Goal: Task Accomplishment & Management: Manage account settings

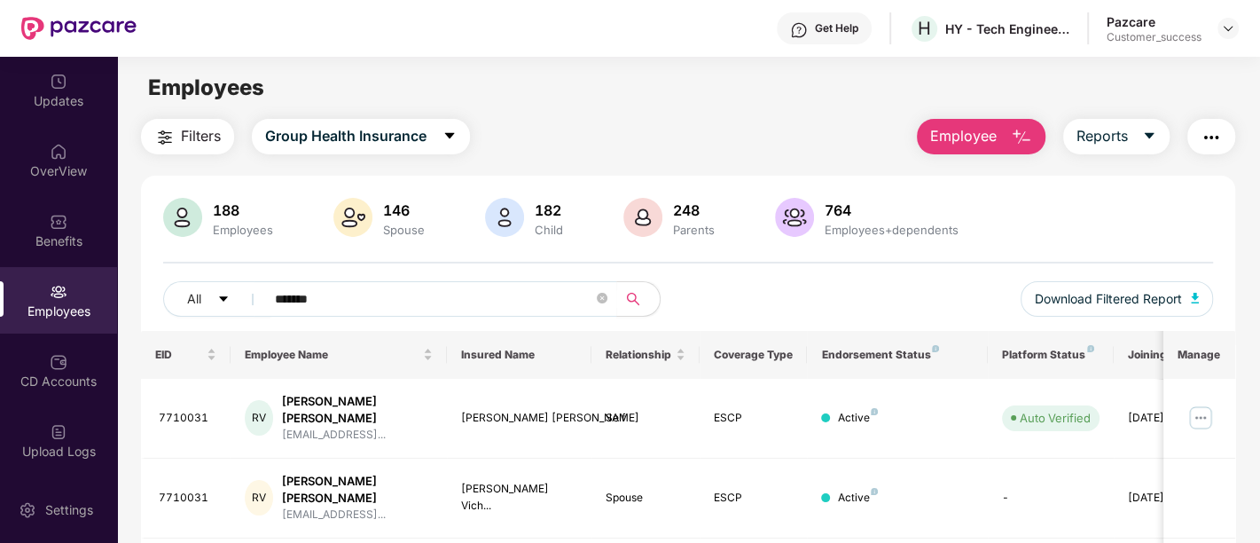
scroll to position [233, 0]
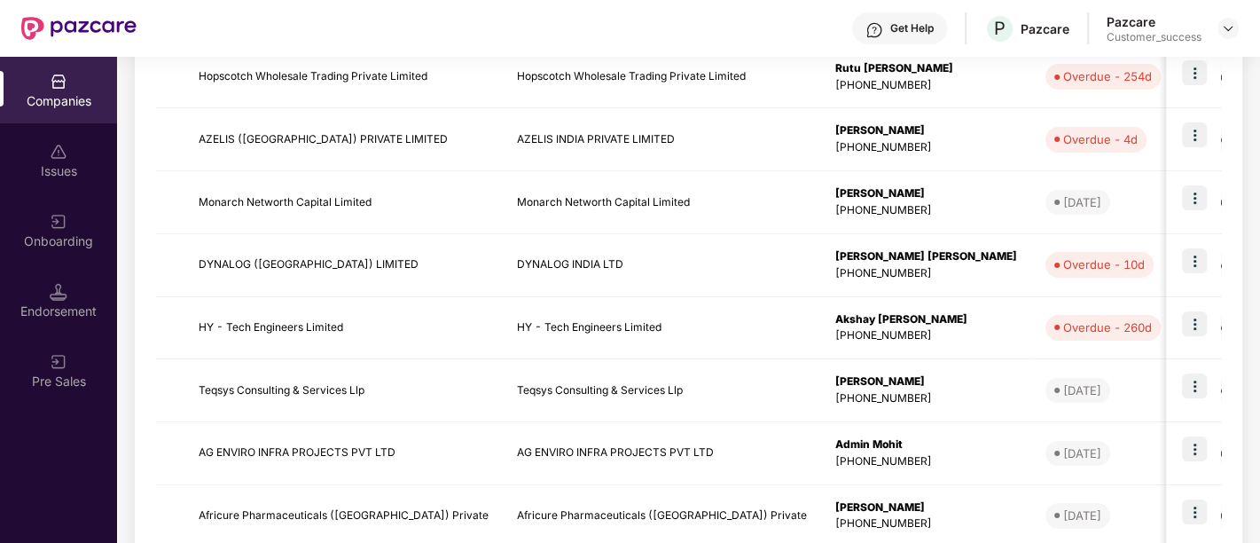
scroll to position [331, 0]
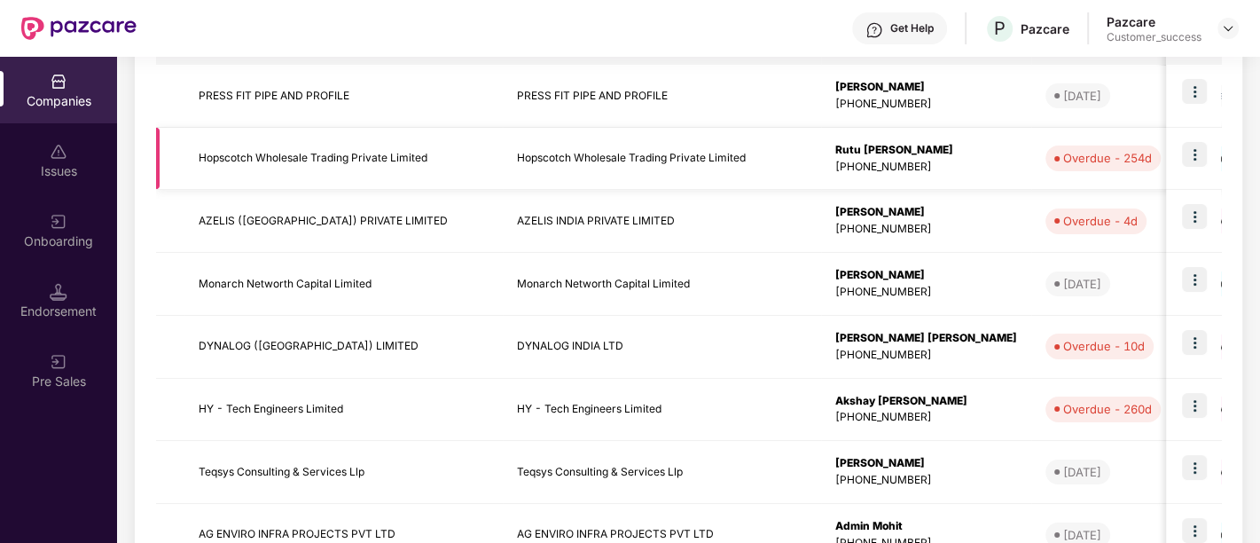
click at [1199, 152] on img at bounding box center [1194, 154] width 25 height 25
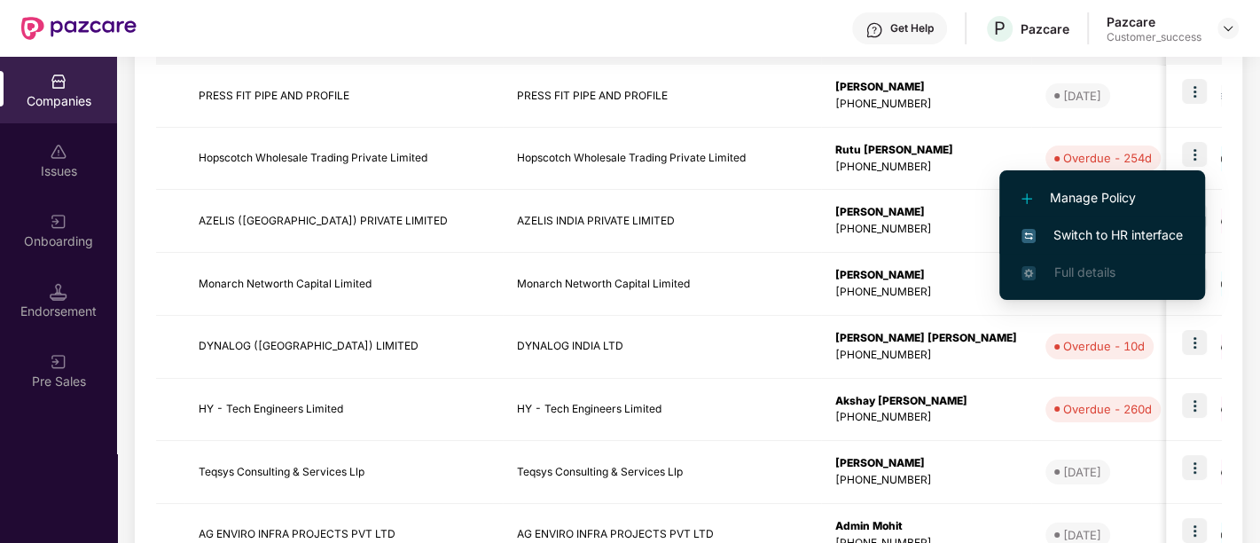
click at [1066, 232] on span "Switch to HR interface" at bounding box center [1101, 235] width 161 height 20
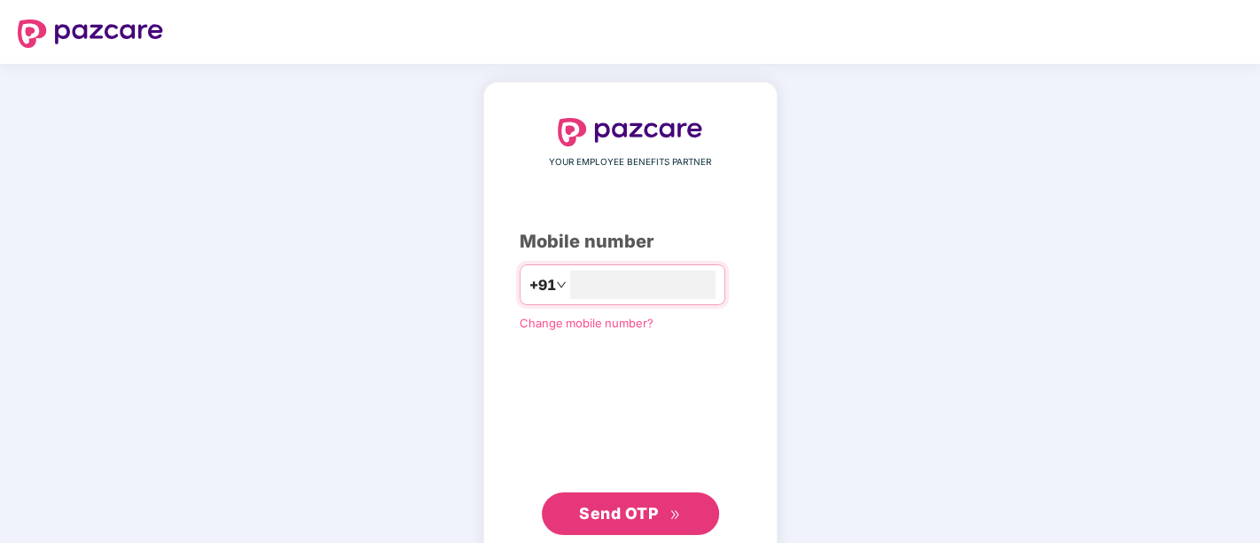
type input "*"
type input "**********"
click at [613, 497] on button "Send OTP" at bounding box center [630, 511] width 177 height 43
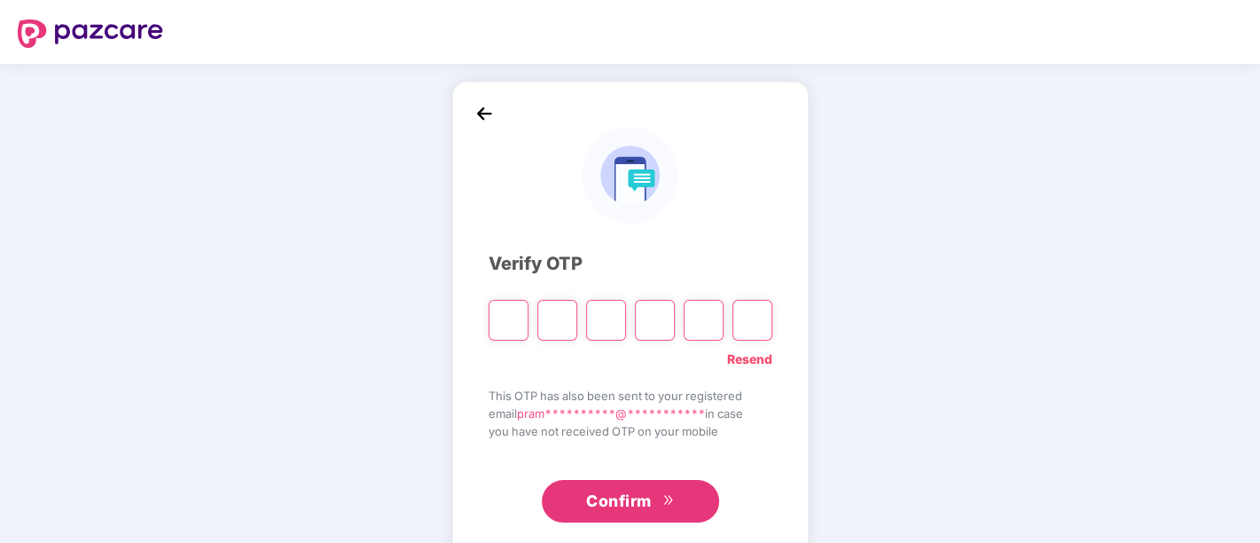
type input "*"
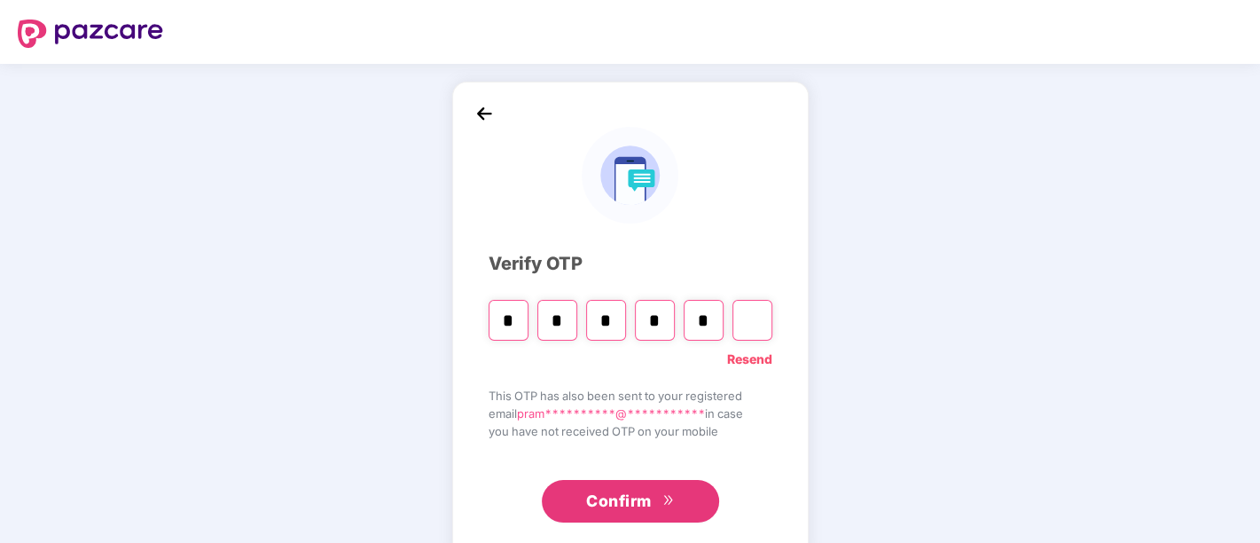
type input "*"
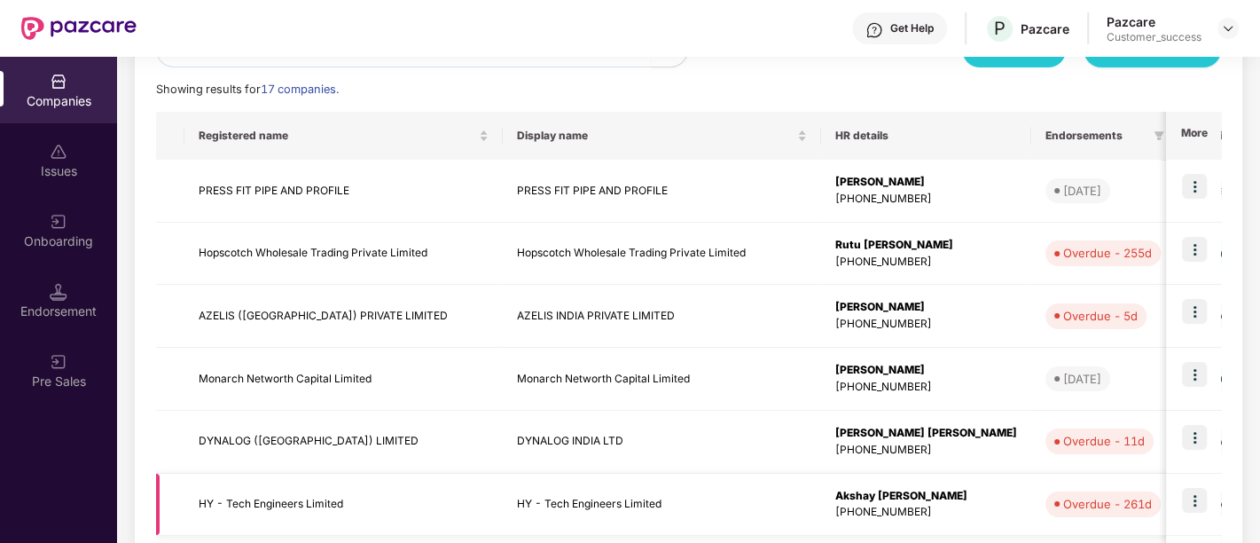
scroll to position [255, 0]
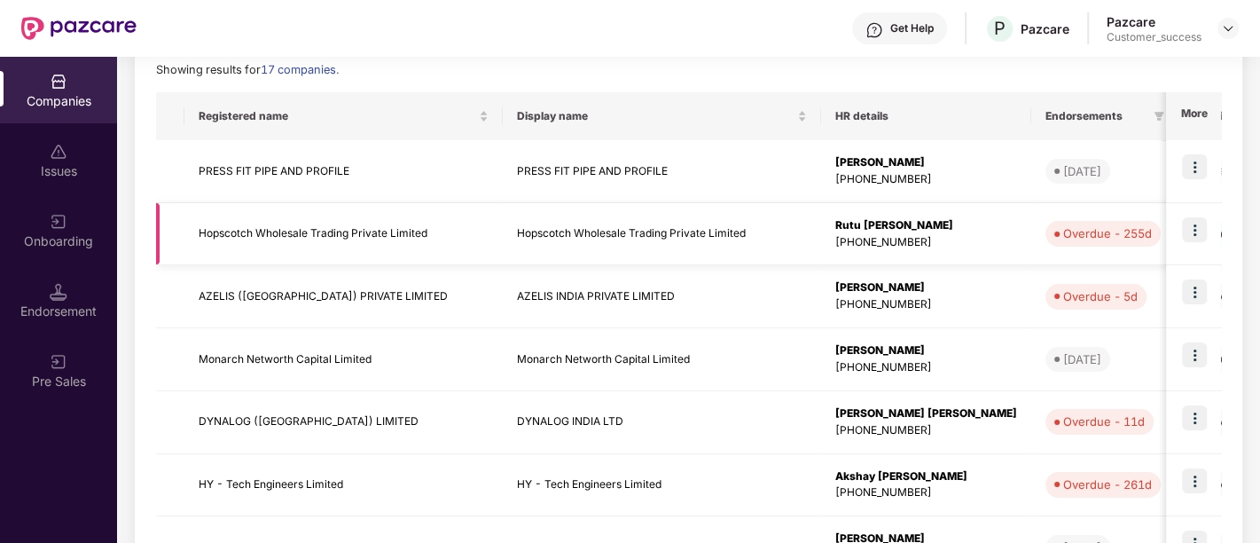
click at [1190, 240] on img at bounding box center [1194, 229] width 25 height 25
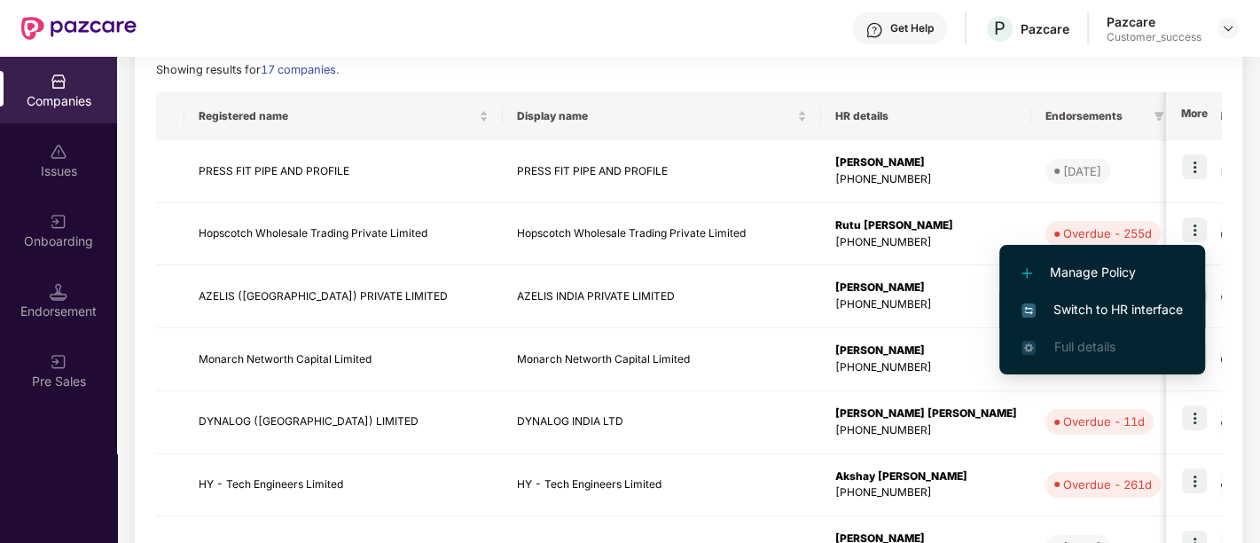
click at [1076, 317] on span "Switch to HR interface" at bounding box center [1101, 310] width 161 height 20
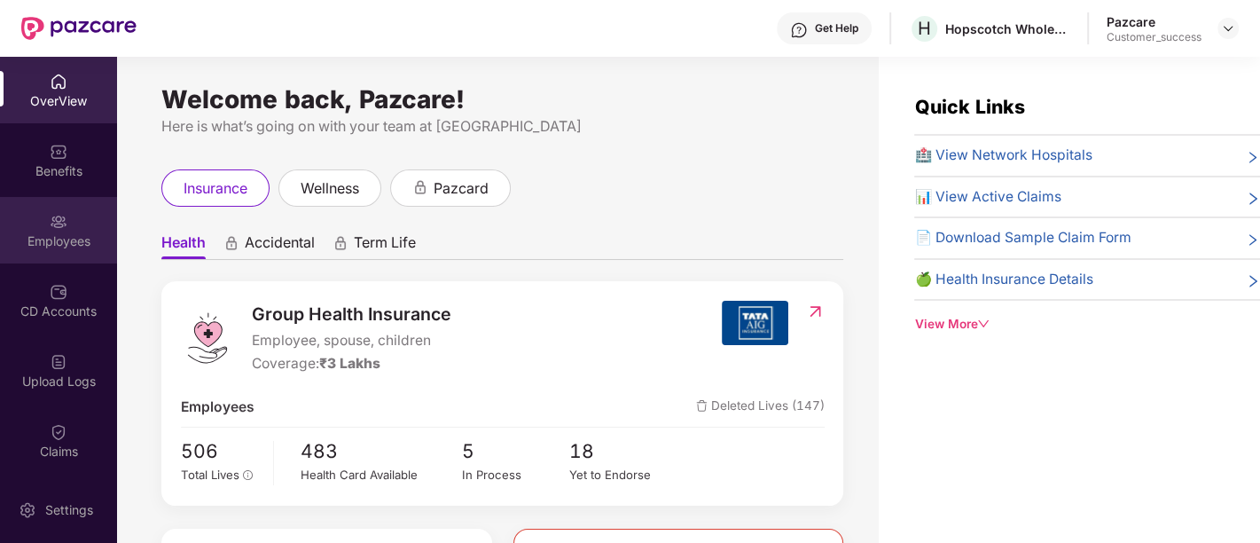
click at [74, 226] on div "Employees" at bounding box center [58, 230] width 117 height 66
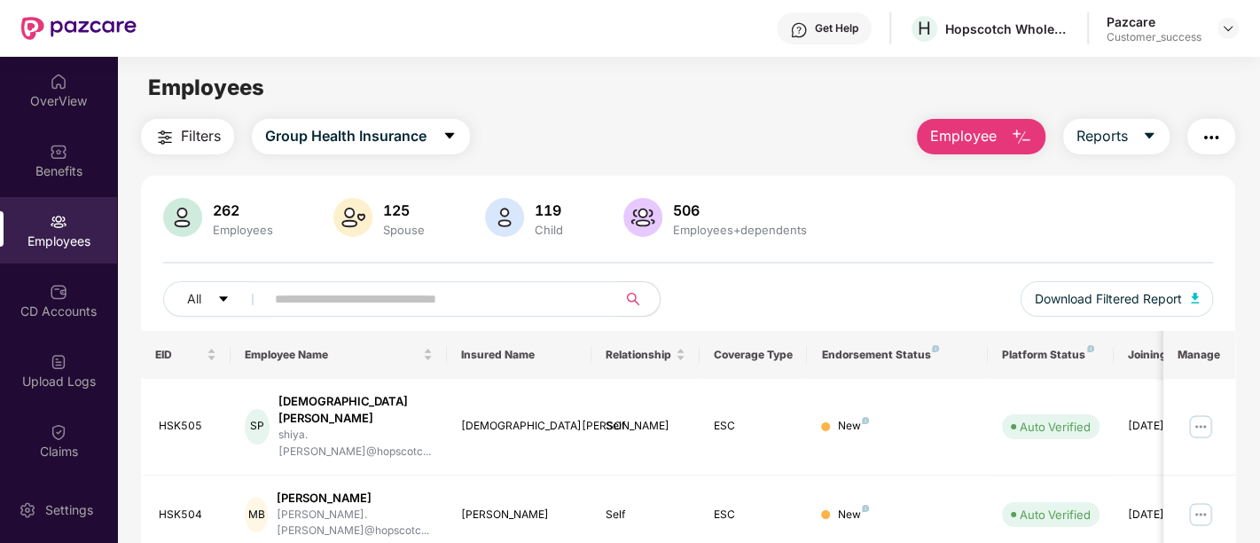
click at [395, 295] on input "text" at bounding box center [434, 298] width 318 height 27
type input "********"
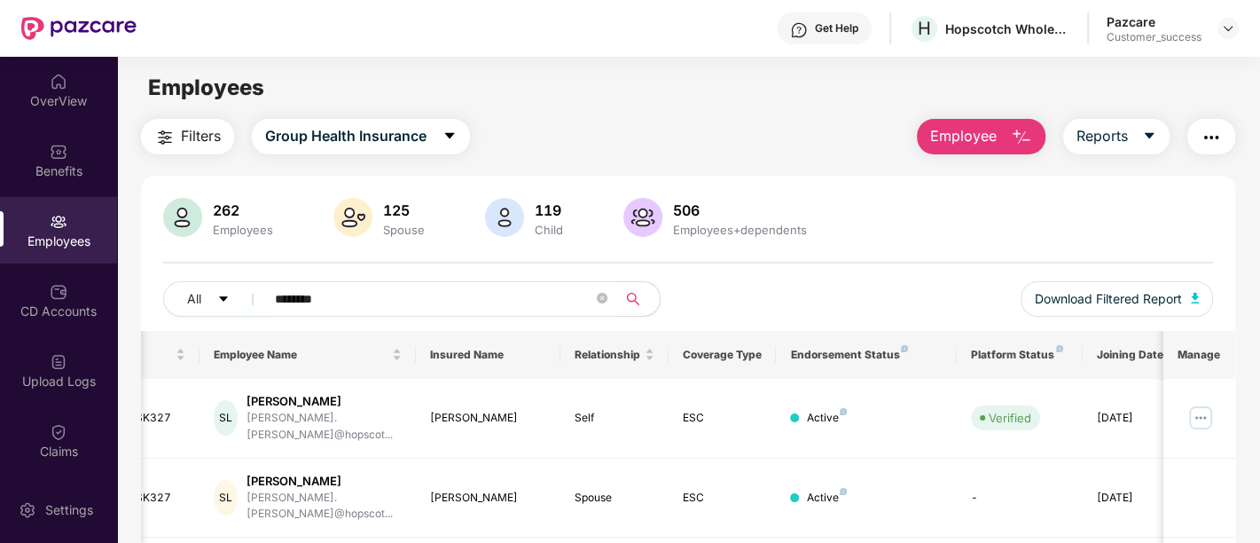
scroll to position [91, 0]
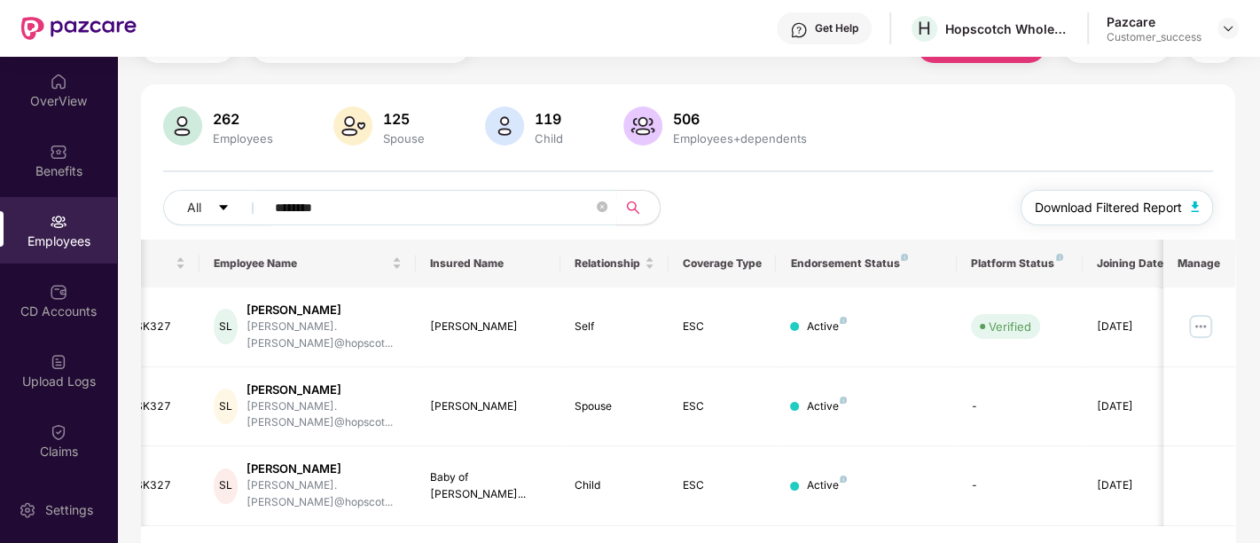
click at [1188, 208] on button "Download Filtered Report" at bounding box center [1117, 207] width 193 height 35
click at [155, 320] on div "HSK327" at bounding box center [157, 326] width 59 height 17
copy div "HSK327"
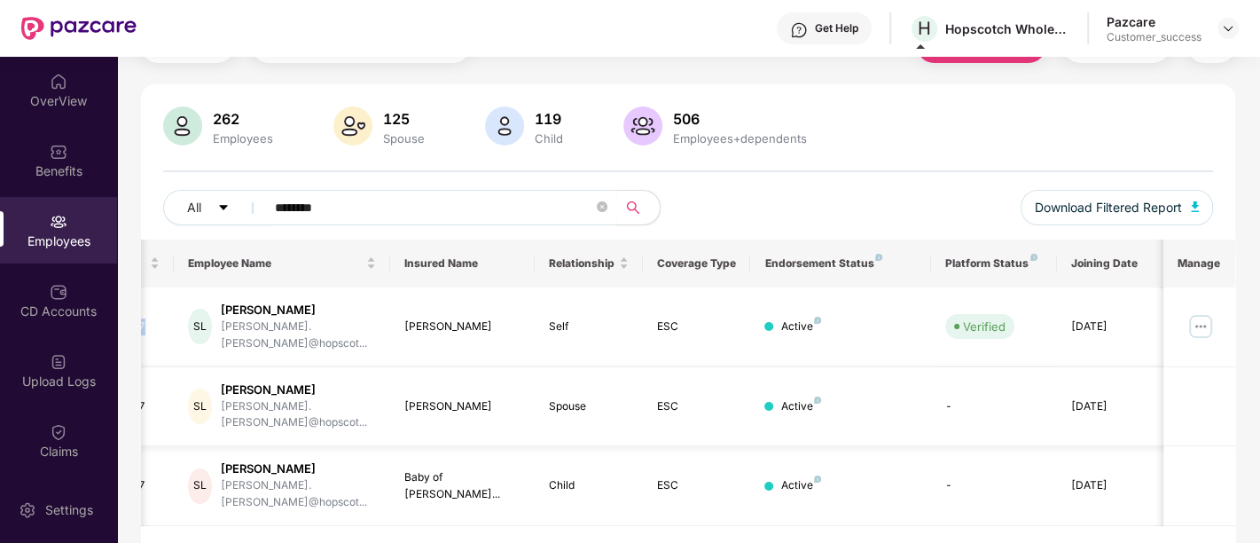
scroll to position [0, 0]
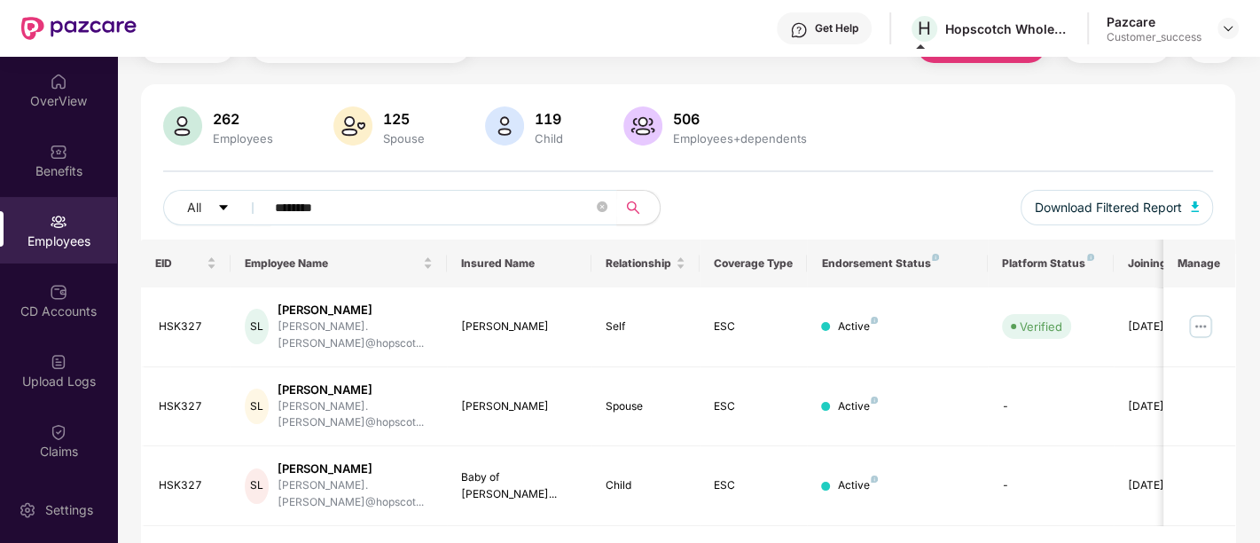
click at [220, 503] on div "EID Employee Name Insured Name Relationship Coverage Type Endorsement Status Pl…" at bounding box center [688, 414] width 1094 height 350
click at [36, 77] on div "OverView" at bounding box center [58, 90] width 117 height 66
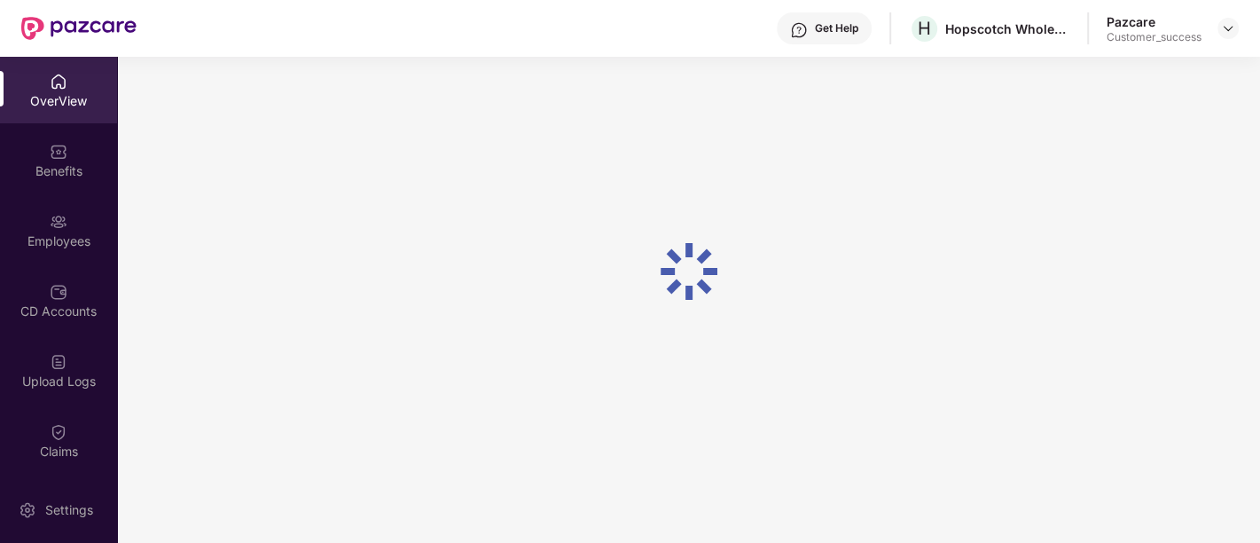
scroll to position [56, 0]
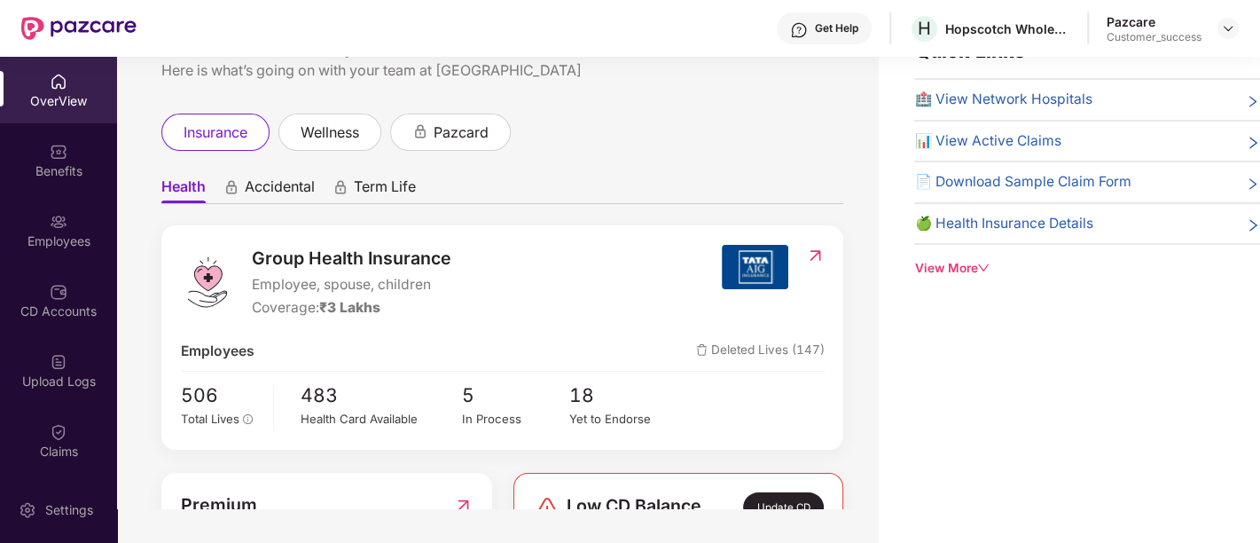
click at [50, 83] on img at bounding box center [59, 82] width 18 height 18
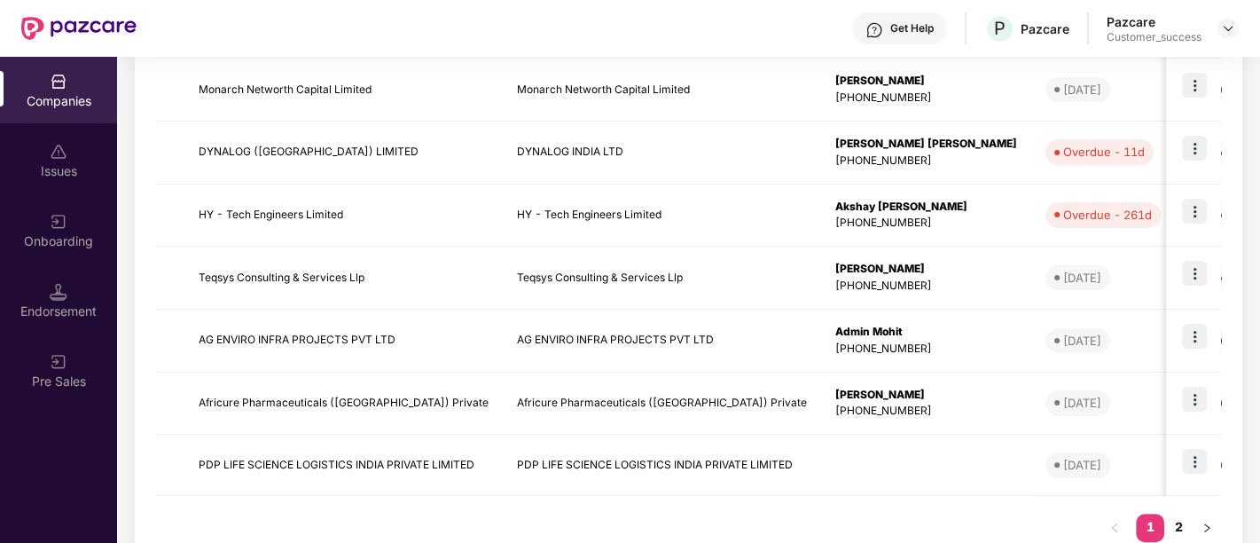
scroll to position [526, 0]
click at [953, 338] on td "Admin Mohit [PHONE_NUMBER]" at bounding box center [926, 340] width 210 height 63
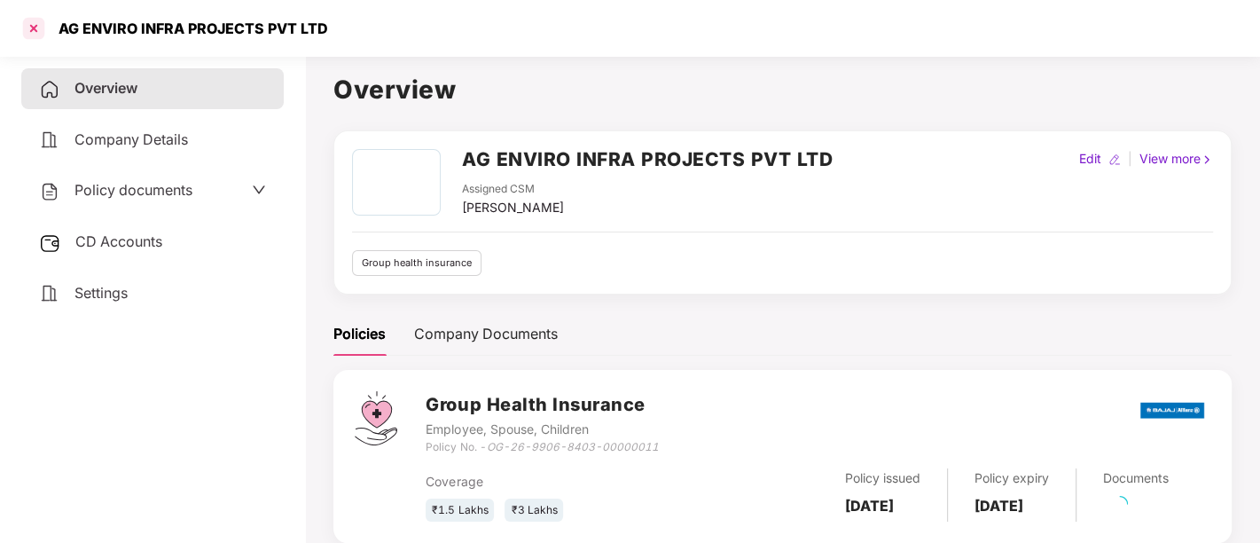
click at [35, 24] on div at bounding box center [34, 28] width 28 height 28
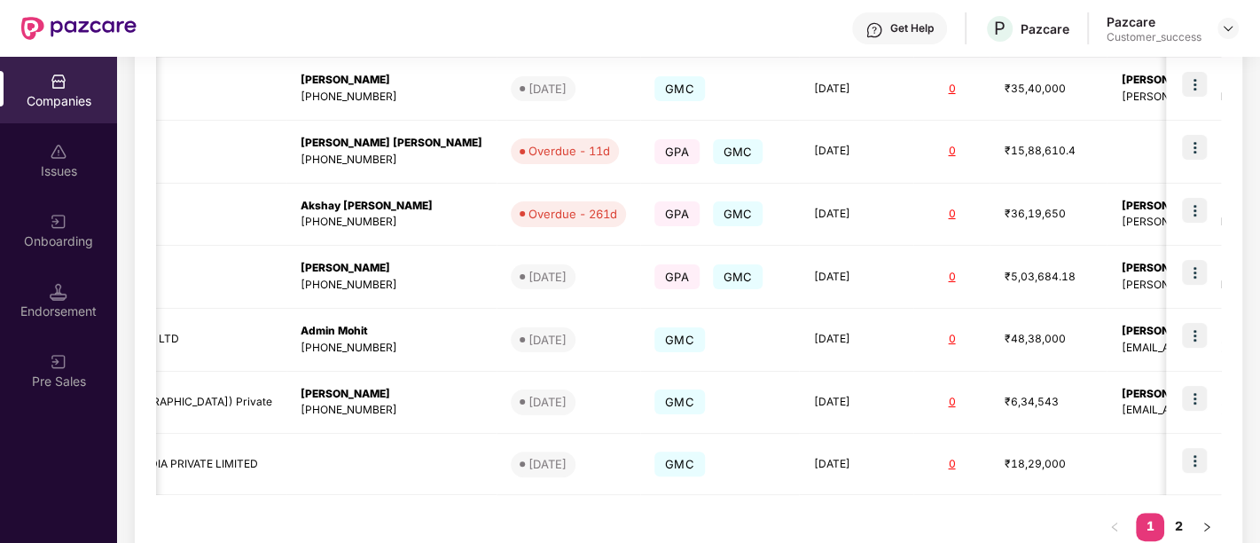
scroll to position [0, 590]
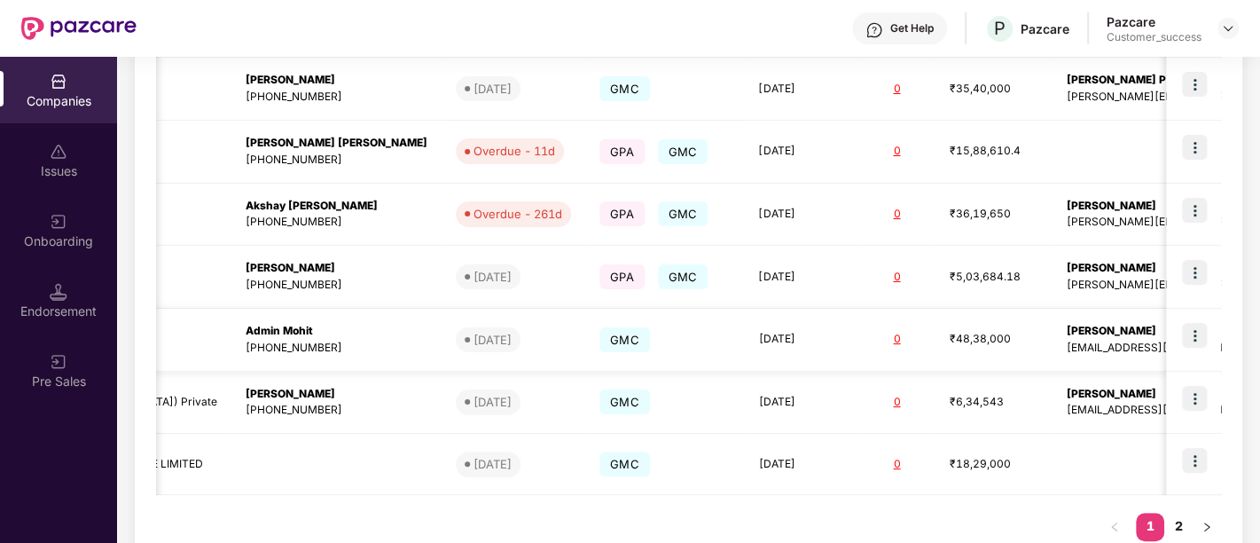
click at [1193, 330] on img at bounding box center [1194, 335] width 25 height 25
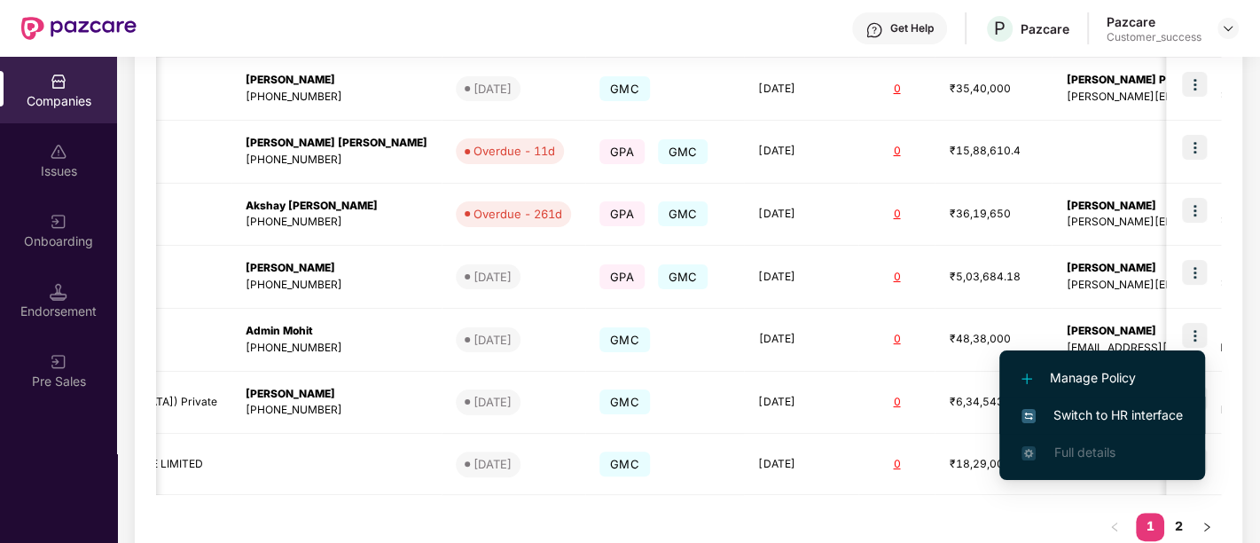
click at [1085, 421] on span "Switch to HR interface" at bounding box center [1101, 415] width 161 height 20
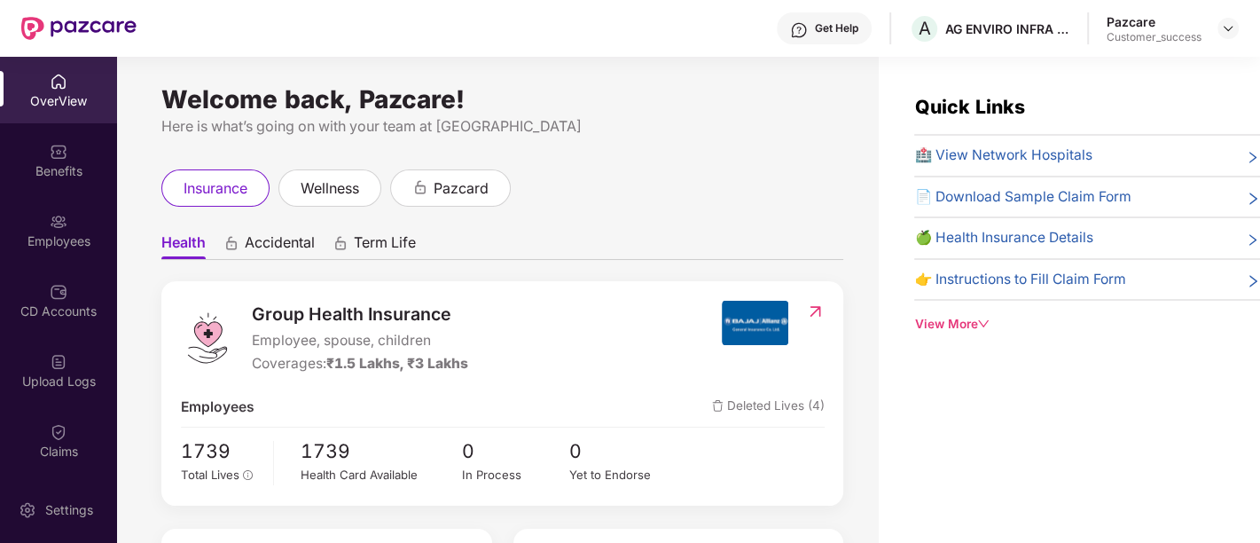
scroll to position [168, 0]
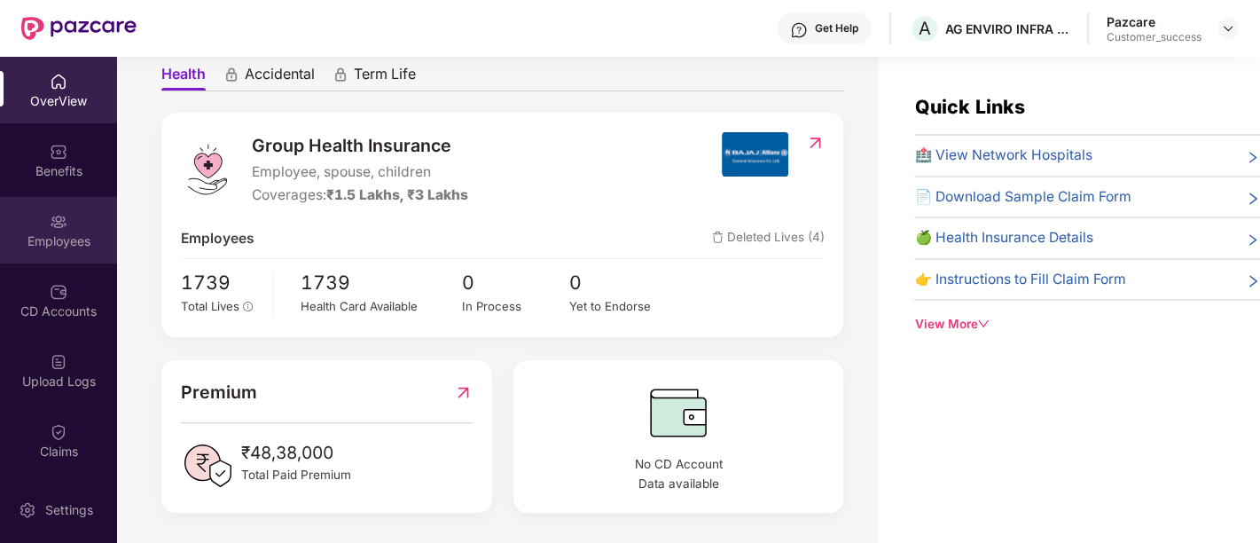
click at [55, 259] on div "Employees" at bounding box center [58, 230] width 117 height 66
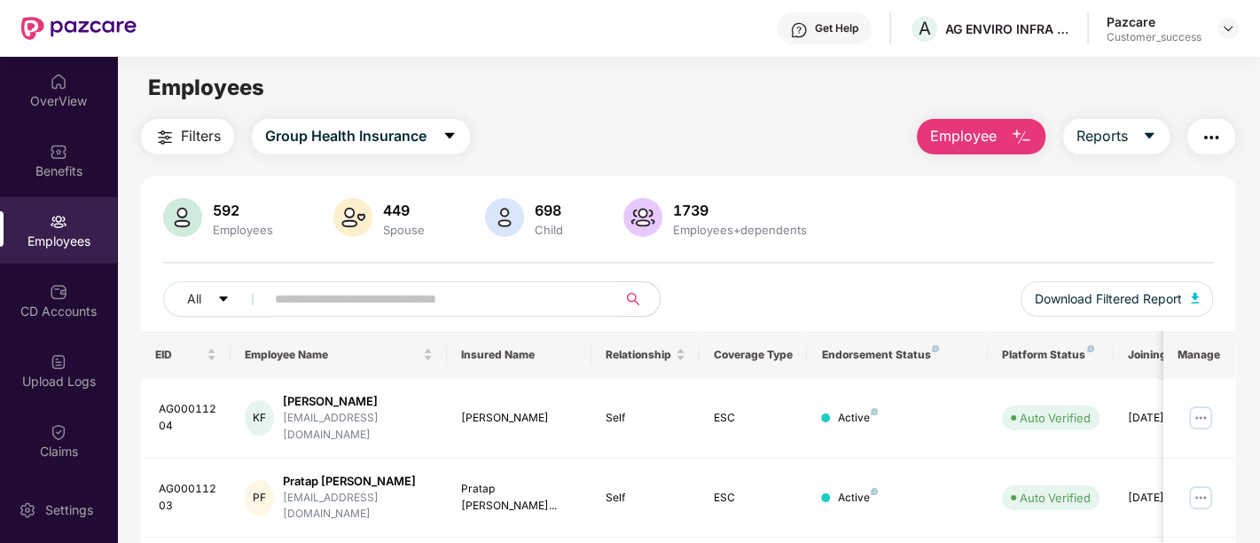
click at [397, 307] on input "text" at bounding box center [434, 298] width 318 height 27
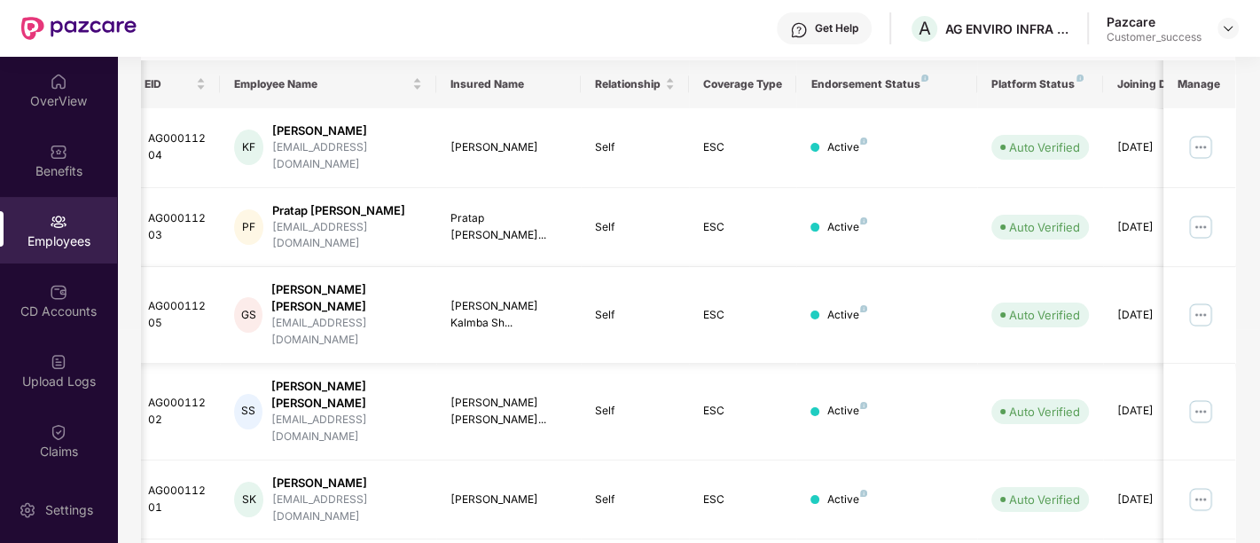
scroll to position [0, 0]
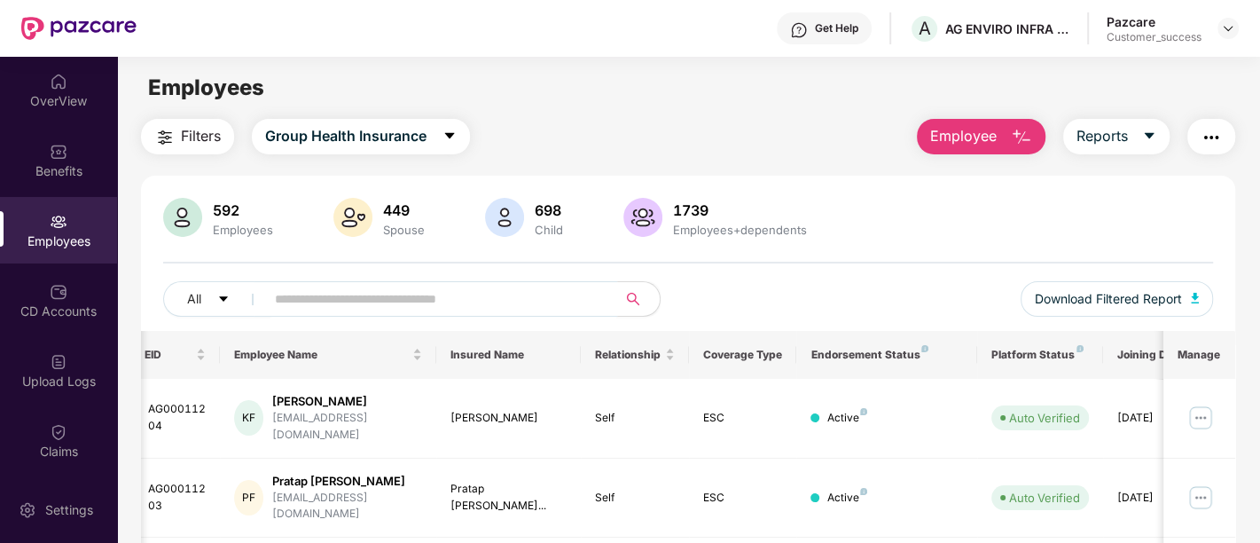
click at [379, 292] on input "text" at bounding box center [434, 298] width 318 height 27
paste input "**********"
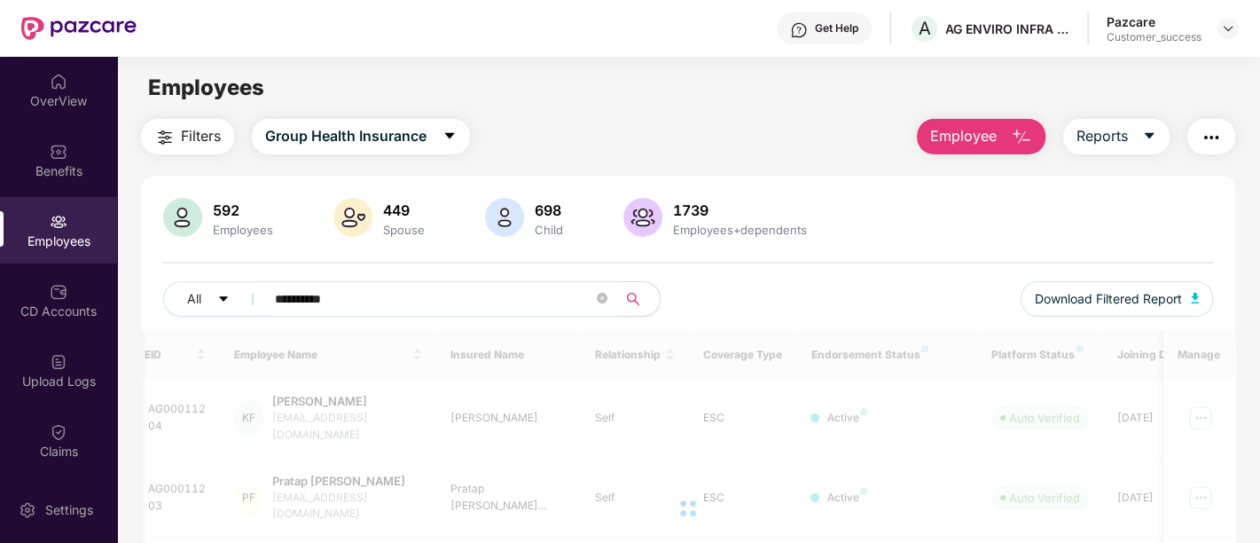
type input "**********"
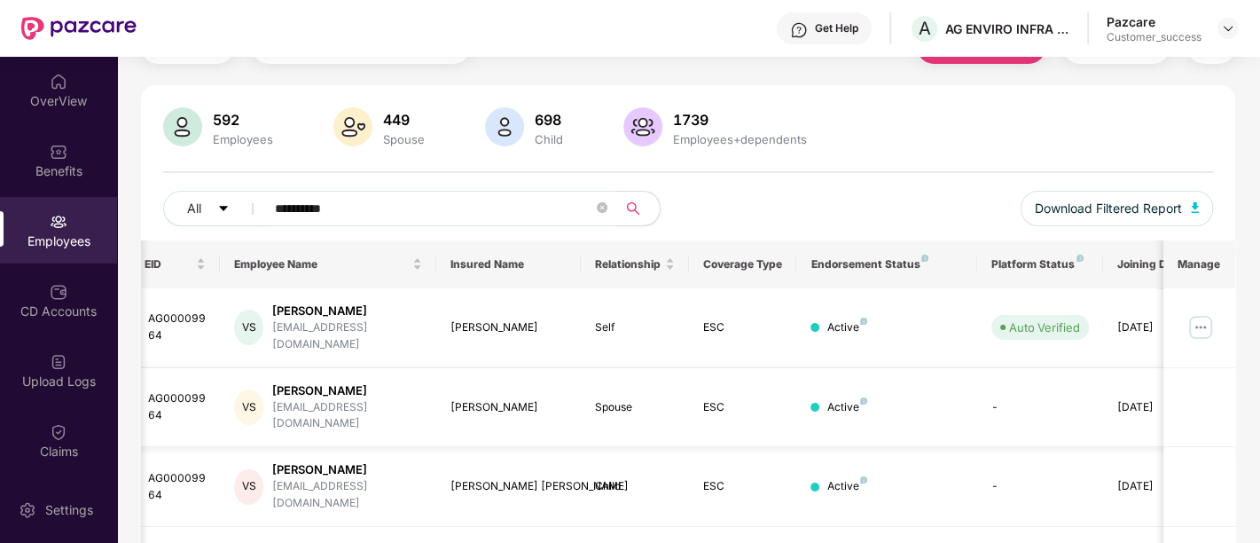
scroll to position [0, 57]
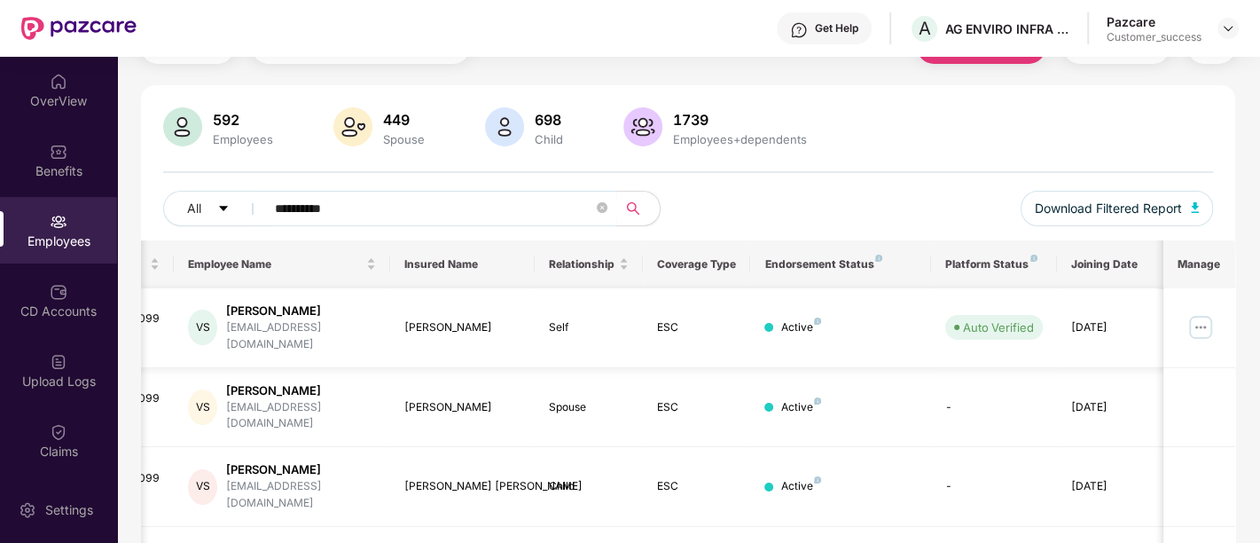
click at [1204, 325] on img at bounding box center [1200, 327] width 28 height 28
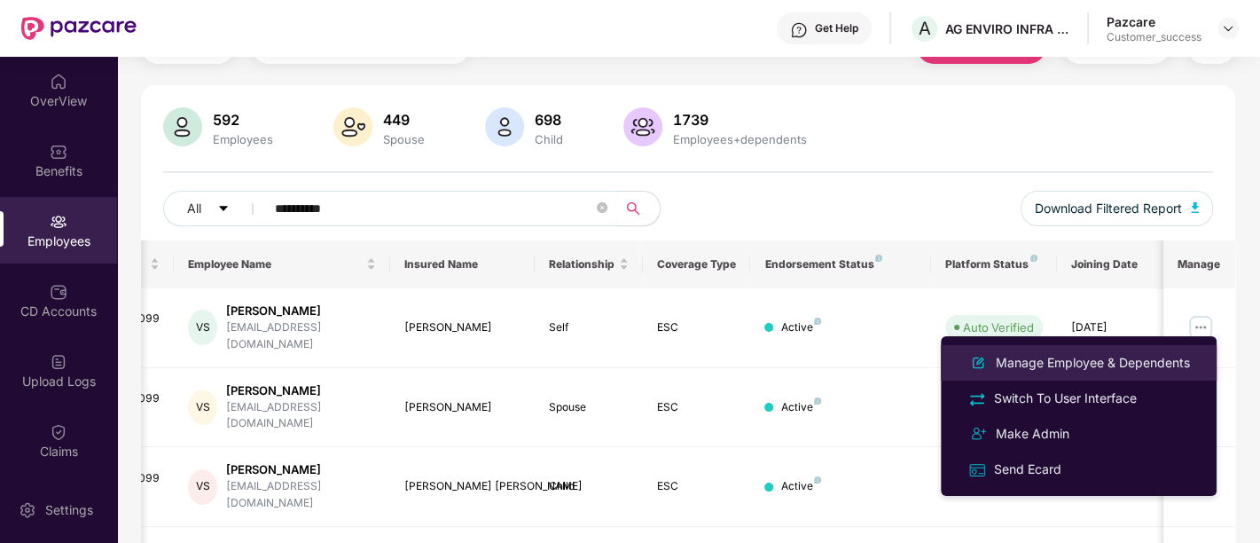
click at [1076, 370] on div "Manage Employee & Dependents" at bounding box center [1092, 363] width 201 height 20
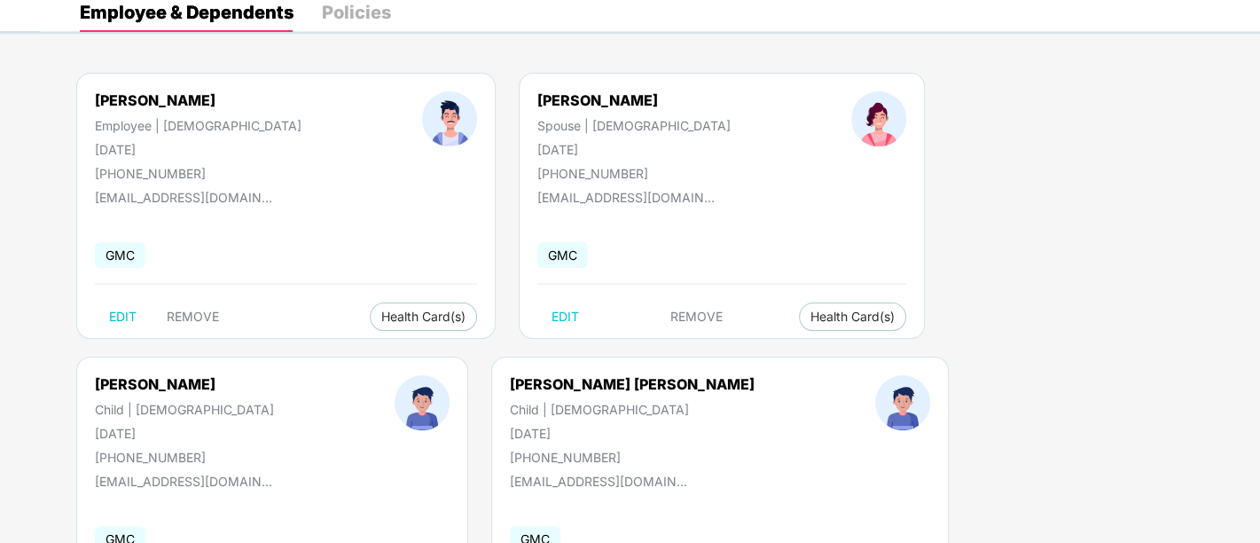
scroll to position [90, 0]
click at [799, 325] on button "Health Card(s)" at bounding box center [852, 317] width 107 height 28
click at [810, 320] on span "Health Card(s)" at bounding box center [852, 317] width 84 height 9
click at [810, 315] on span "Health Card(s)" at bounding box center [852, 317] width 84 height 9
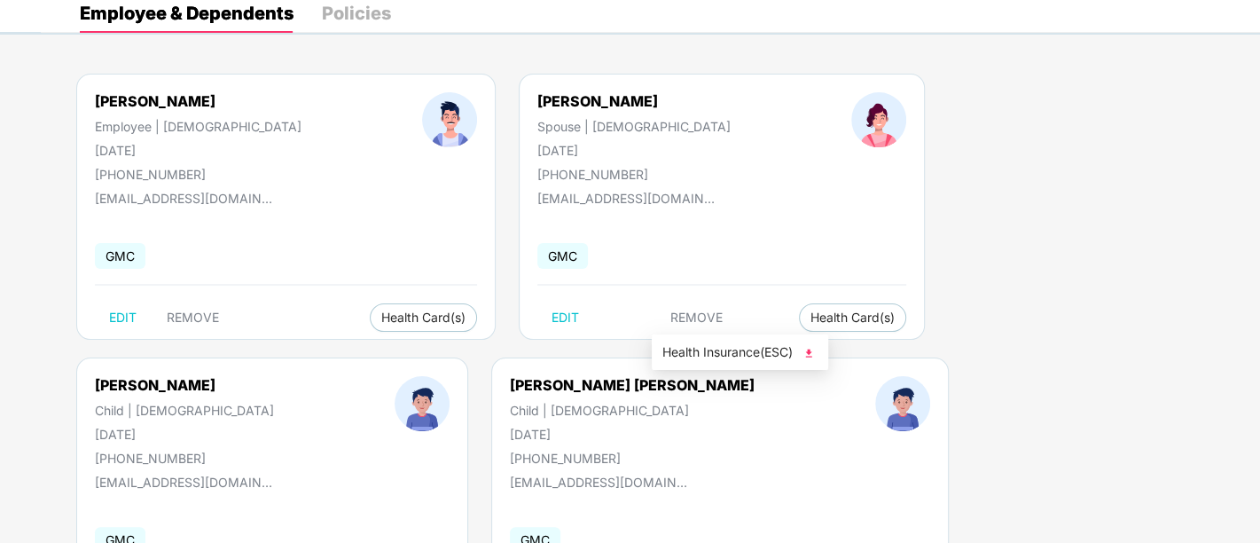
click at [810, 354] on img at bounding box center [809, 353] width 18 height 18
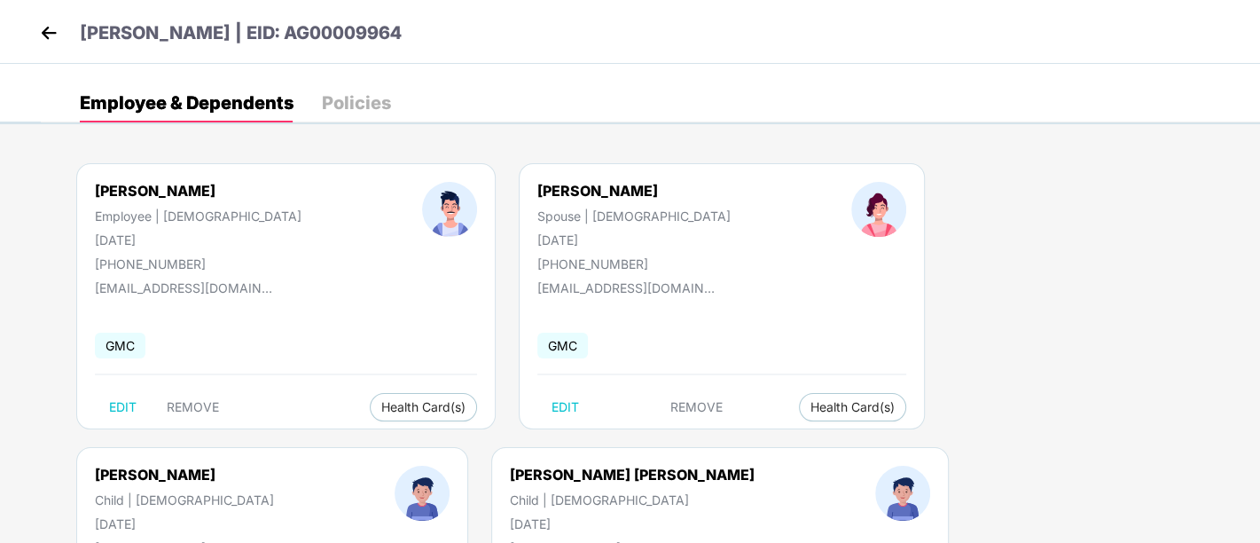
click at [45, 29] on img at bounding box center [48, 33] width 27 height 27
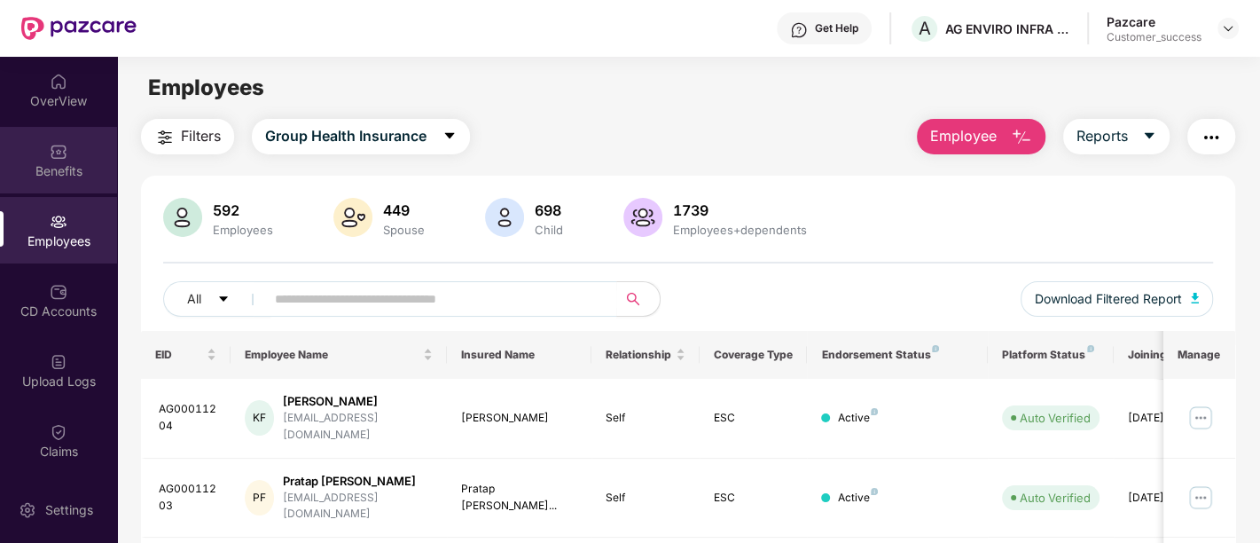
click at [60, 176] on div "Benefits" at bounding box center [58, 171] width 117 height 18
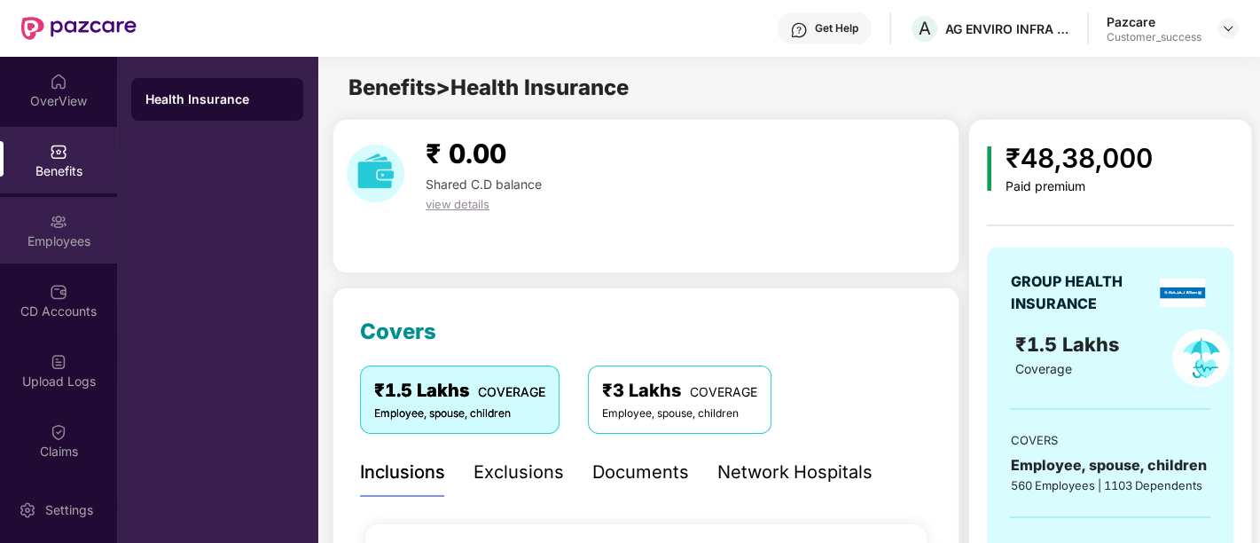
click at [38, 215] on div "Employees" at bounding box center [58, 230] width 117 height 66
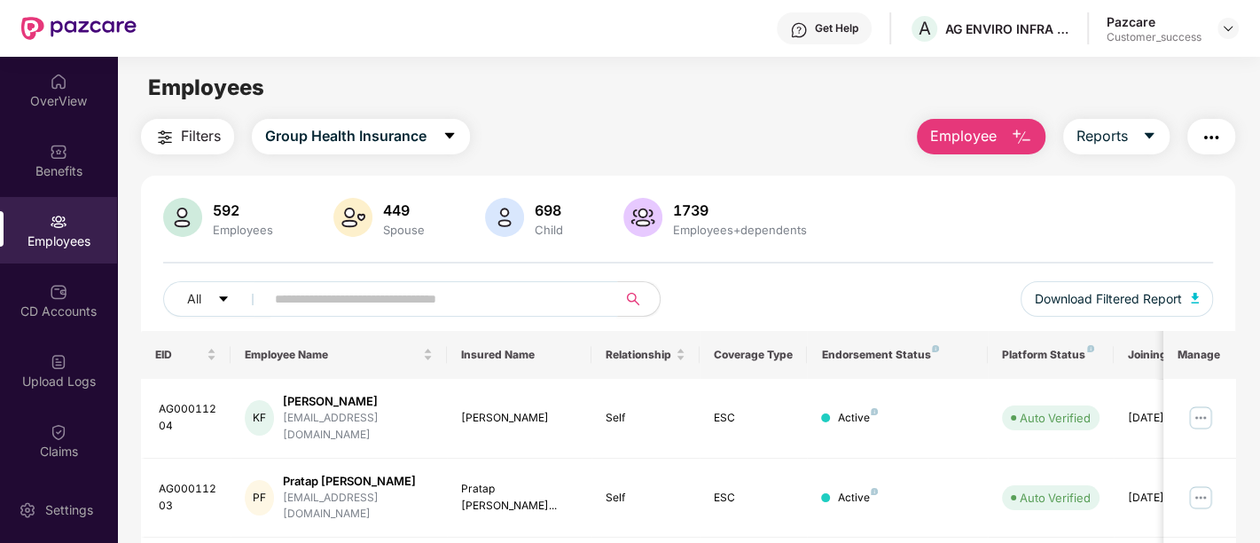
click at [408, 305] on input "text" at bounding box center [434, 298] width 318 height 27
paste input "**********"
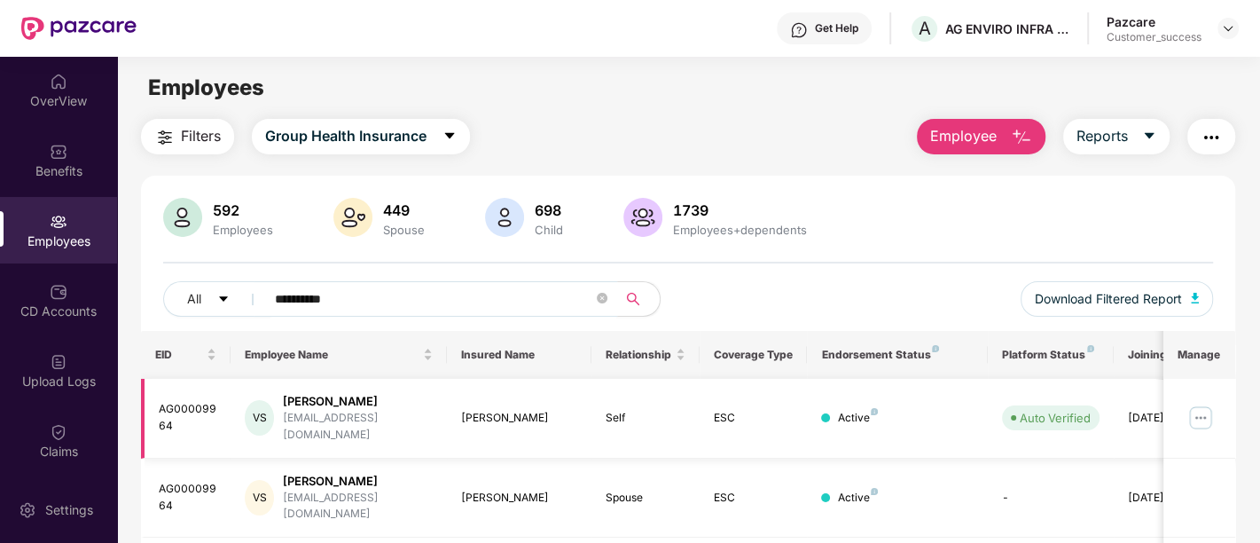
scroll to position [156, 0]
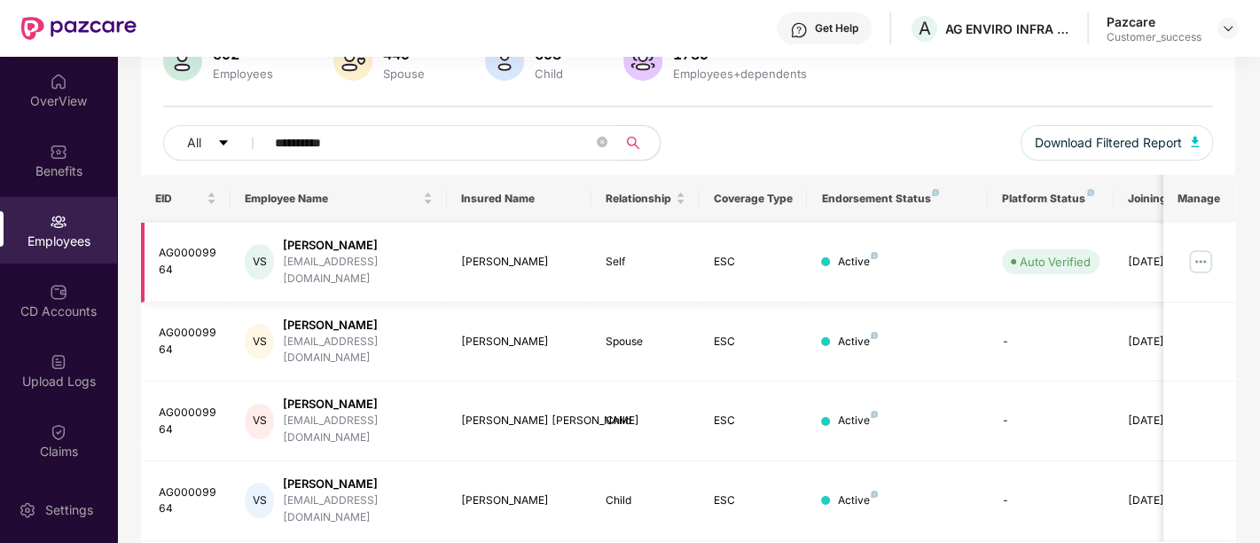
type input "**********"
click at [1207, 252] on img at bounding box center [1200, 261] width 28 height 28
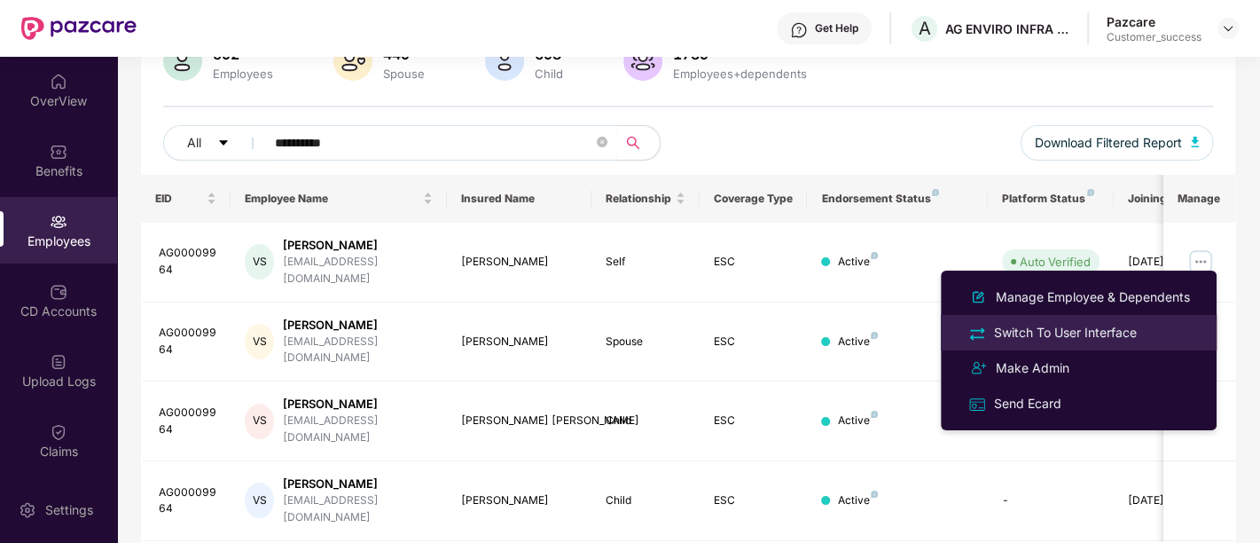
click at [1057, 336] on div "Switch To User Interface" at bounding box center [1065, 333] width 150 height 20
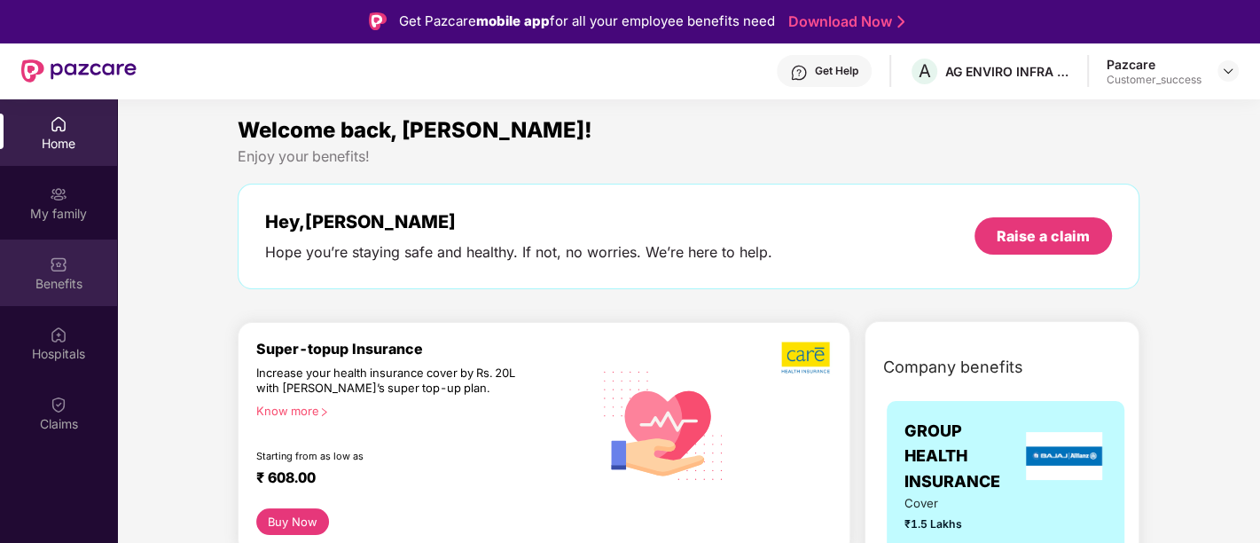
click at [47, 279] on div "Benefits" at bounding box center [58, 284] width 117 height 18
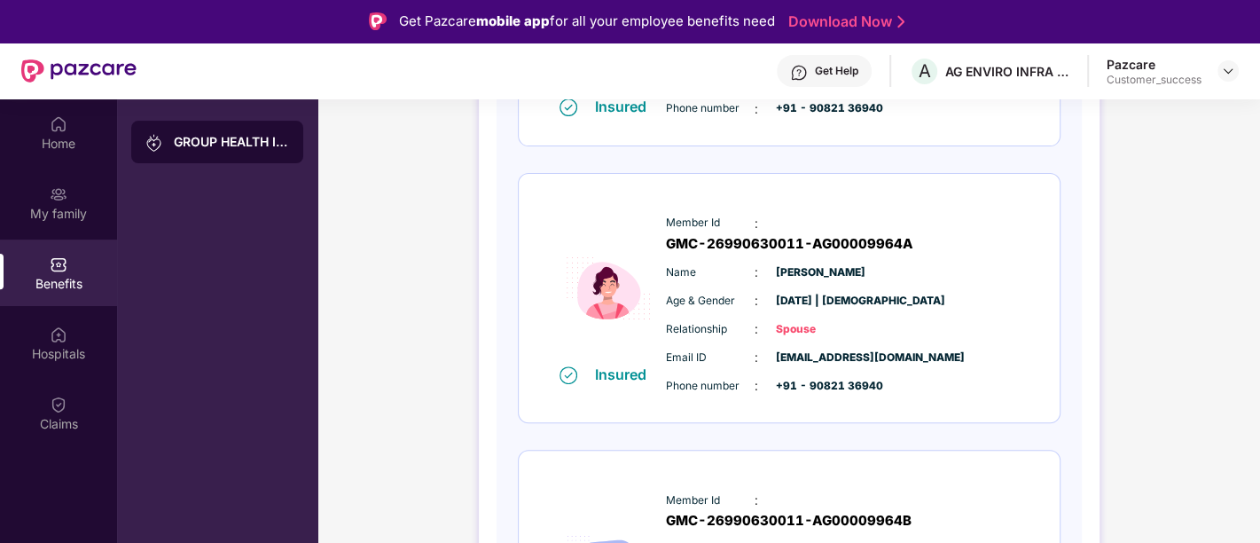
scroll to position [445, 0]
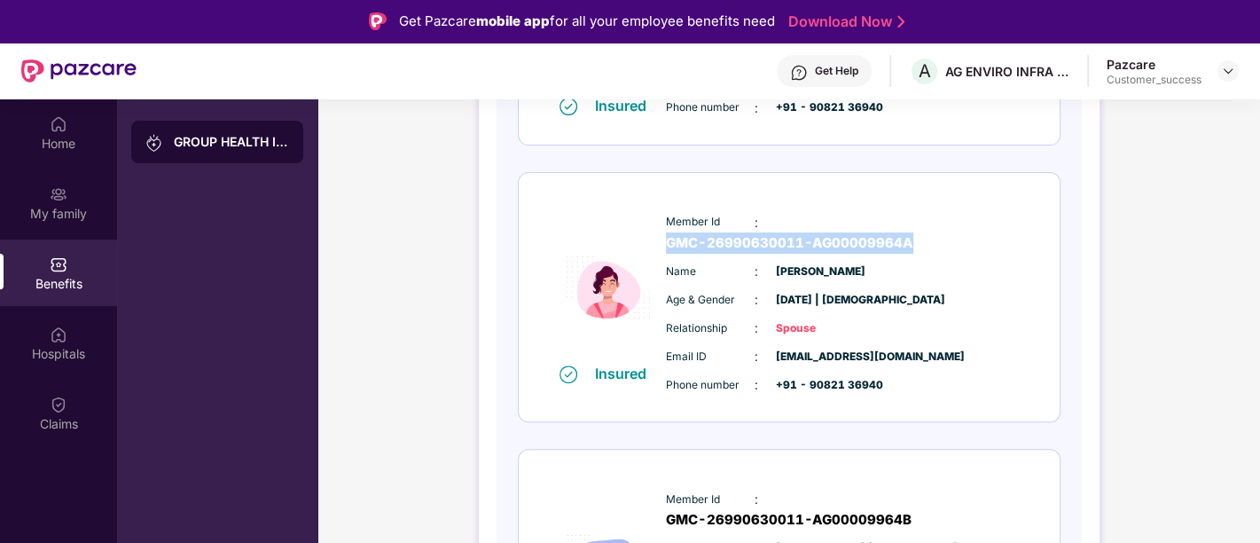
drag, startPoint x: 778, startPoint y: 217, endPoint x: 1021, endPoint y: 209, distance: 243.1
click at [1021, 209] on div "Member Id : GMC-26990630011-AG00009964A Name : [PERSON_NAME] Age & Gender : [DA…" at bounding box center [841, 304] width 361 height 200
copy span "GMC-26990630011-AG00009964A"
